Goal: Check status

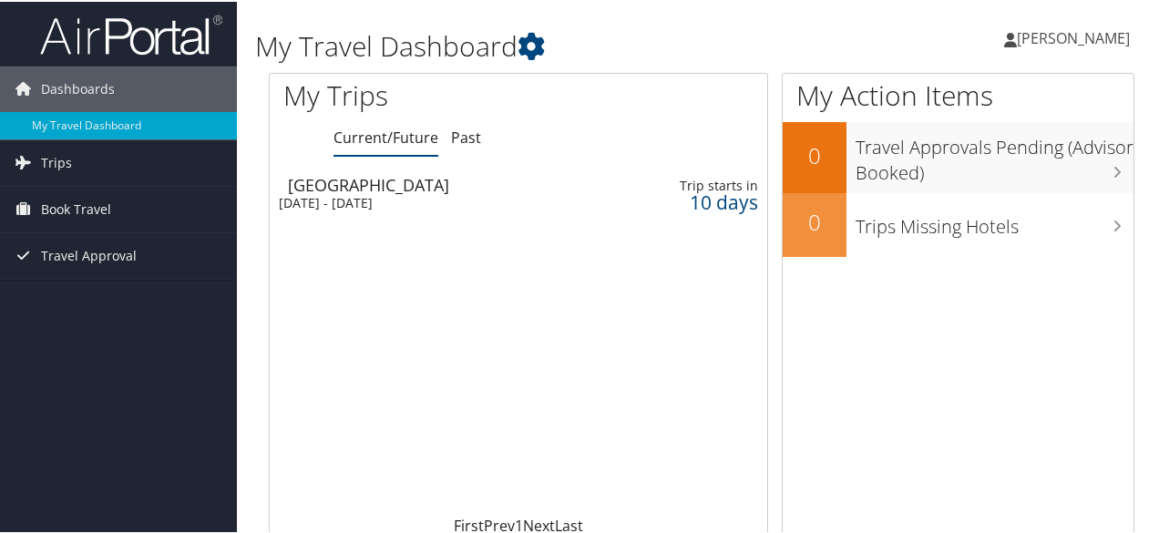
click at [392, 201] on div "[DATE] - [DATE]" at bounding box center [434, 201] width 310 height 16
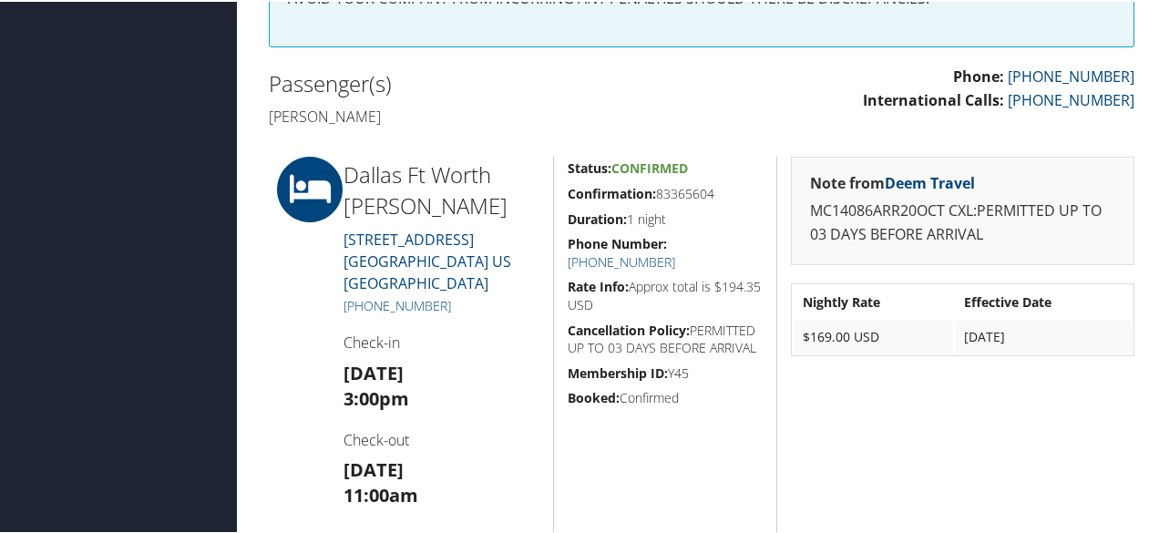
scroll to position [415, 0]
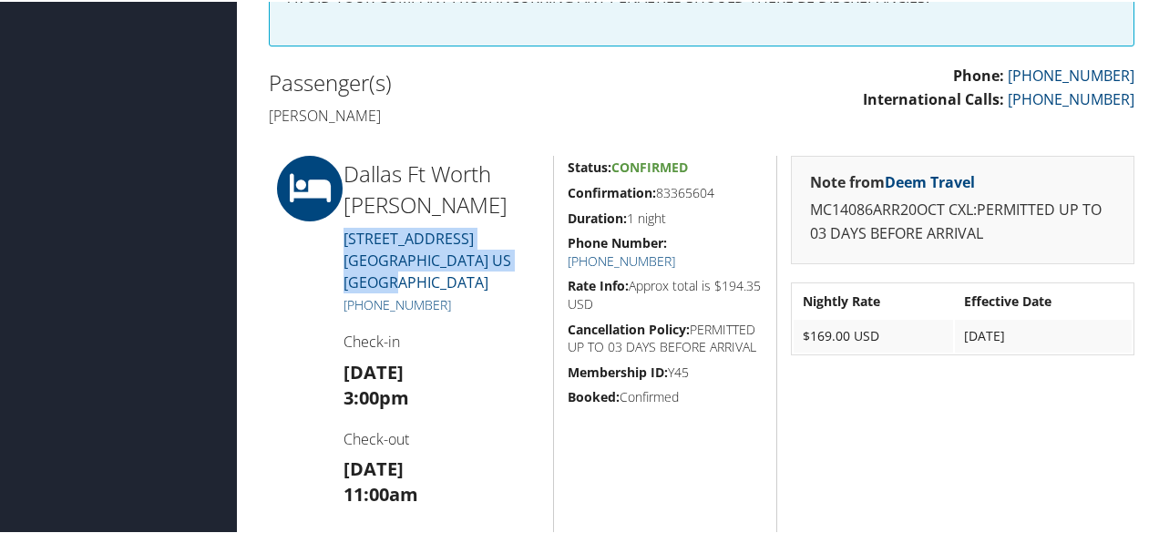
drag, startPoint x: 408, startPoint y: 303, endPoint x: 344, endPoint y: 223, distance: 102.4
click at [344, 223] on div "Dallas Ft Worth [GEOGRAPHIC_DATA] [STREET_ADDRESS] [GEOGRAPHIC_DATA] [PHONE_NUM…" at bounding box center [441, 350] width 223 height 392
copy link "[STREET_ADDRESS] [GEOGRAPHIC_DATA]"
